Goal: Task Accomplishment & Management: Complete application form

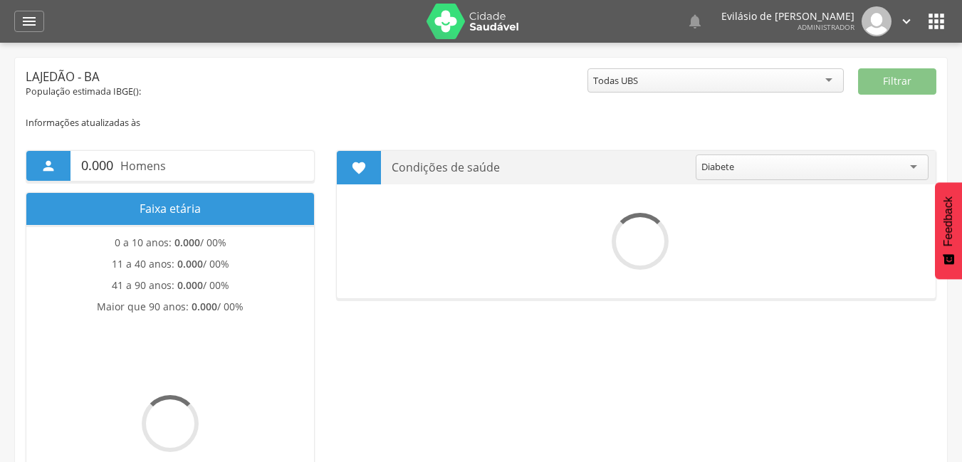
click at [33, 15] on icon "" at bounding box center [29, 21] width 17 height 17
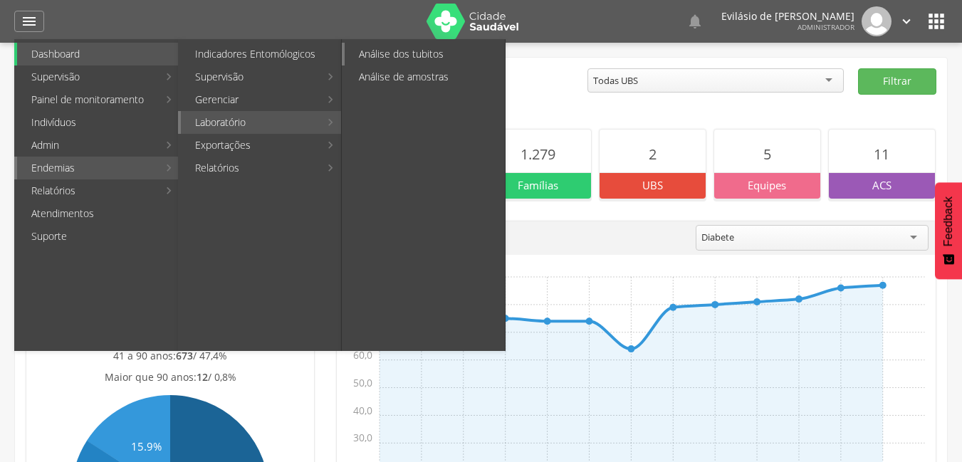
click at [378, 52] on link "Análise dos tubitos" at bounding box center [425, 54] width 160 height 23
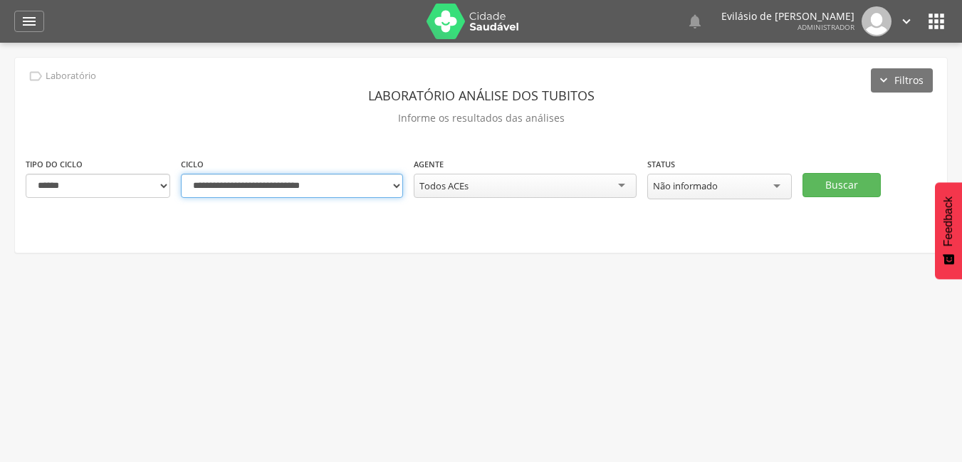
click at [392, 184] on select "**********" at bounding box center [292, 186] width 222 height 24
select select "**********"
click at [181, 174] on select "**********" at bounding box center [292, 186] width 222 height 24
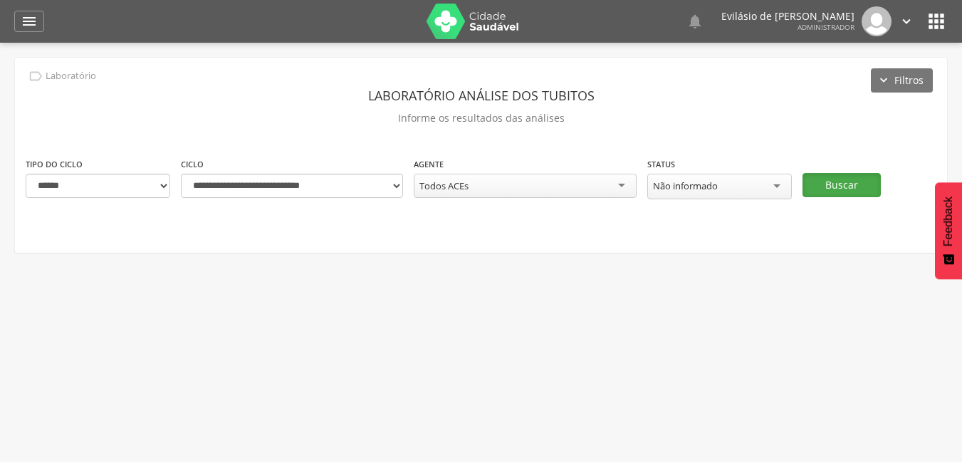
click at [835, 182] on button "Buscar" at bounding box center [842, 185] width 78 height 24
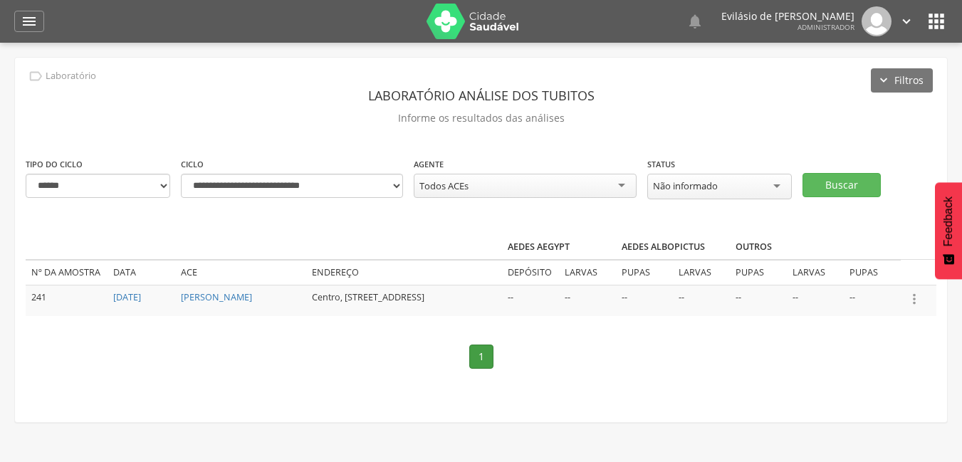
click at [912, 298] on icon "" at bounding box center [915, 299] width 16 height 16
click at [880, 268] on link "Informar resultado" at bounding box center [865, 275] width 113 height 18
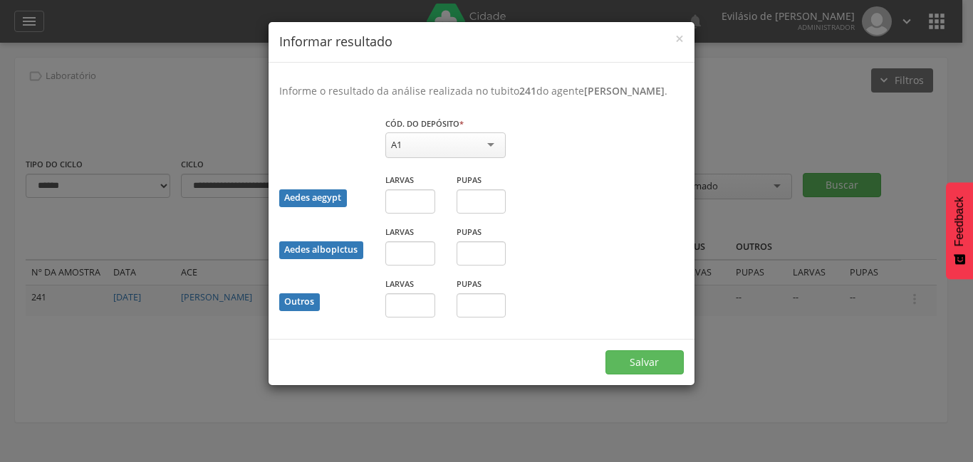
click at [490, 158] on div "A1" at bounding box center [445, 145] width 120 height 26
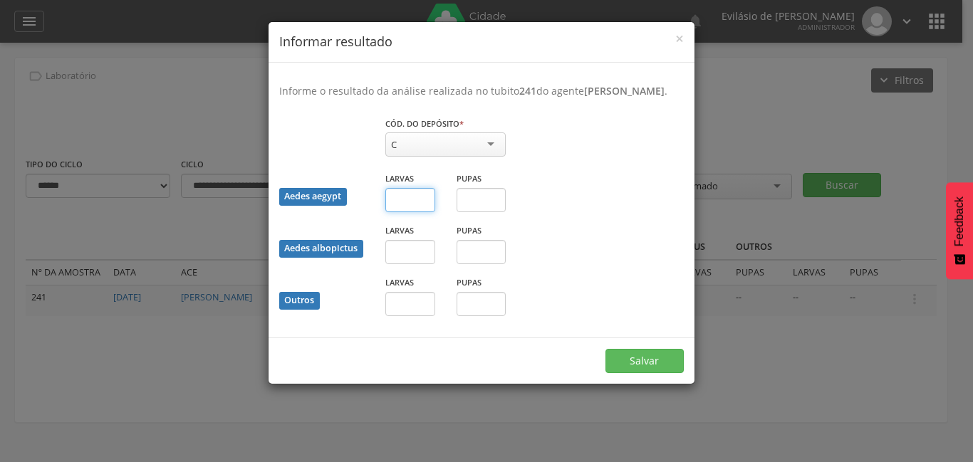
click at [419, 211] on input "text" at bounding box center [410, 200] width 50 height 24
type input "*"
click at [493, 212] on input "text" at bounding box center [481, 200] width 50 height 24
type input "*"
drag, startPoint x: 411, startPoint y: 254, endPoint x: 412, endPoint y: 261, distance: 7.2
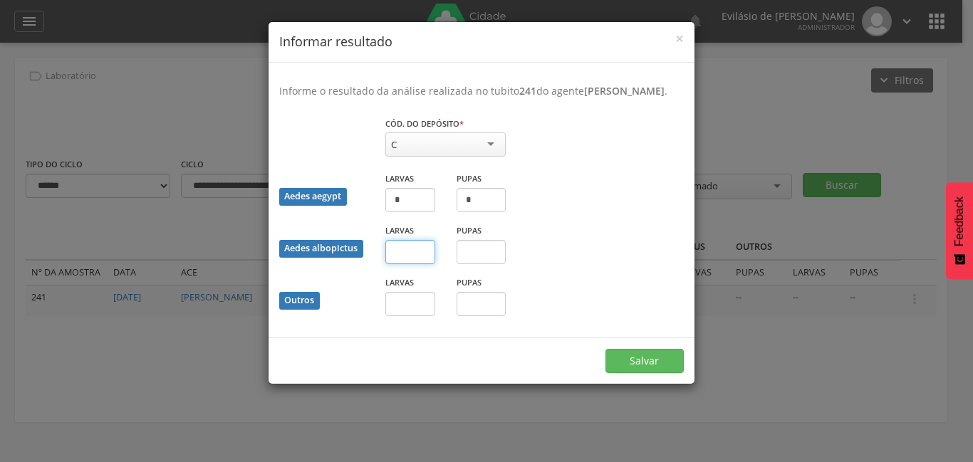
click at [412, 259] on input "text" at bounding box center [410, 252] width 50 height 24
type input "*"
click at [490, 263] on input "text" at bounding box center [481, 252] width 50 height 24
type input "*"
click at [427, 316] on input "text" at bounding box center [410, 304] width 50 height 24
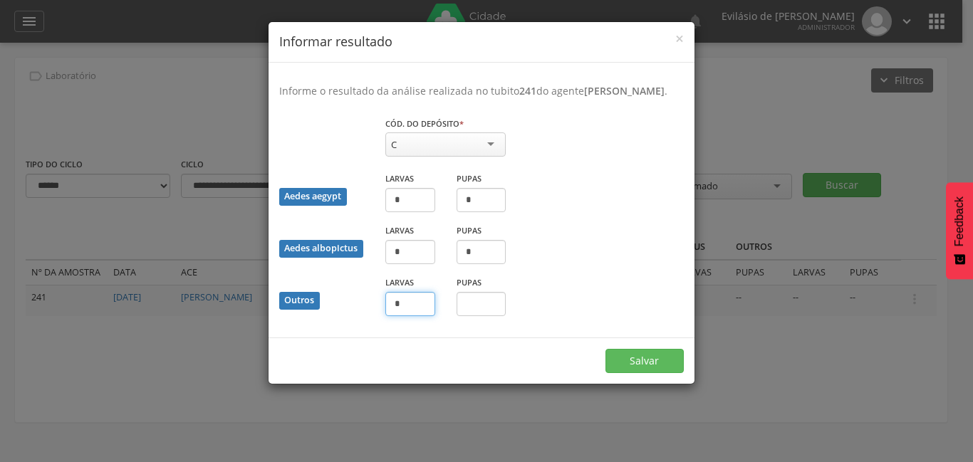
type input "*"
click at [481, 315] on input "text" at bounding box center [481, 304] width 50 height 24
type input "*"
drag, startPoint x: 634, startPoint y: 370, endPoint x: 625, endPoint y: 377, distance: 11.3
click at [632, 372] on button "Salvar" at bounding box center [644, 361] width 78 height 24
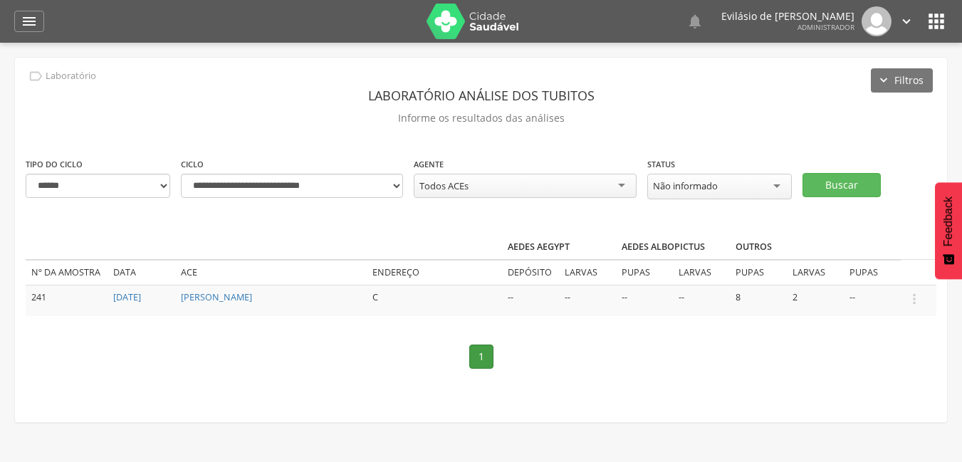
click at [904, 20] on icon "" at bounding box center [907, 22] width 16 height 16
click at [823, 80] on link "Sair" at bounding box center [857, 82] width 113 height 18
